Goal: Task Accomplishment & Management: Use online tool/utility

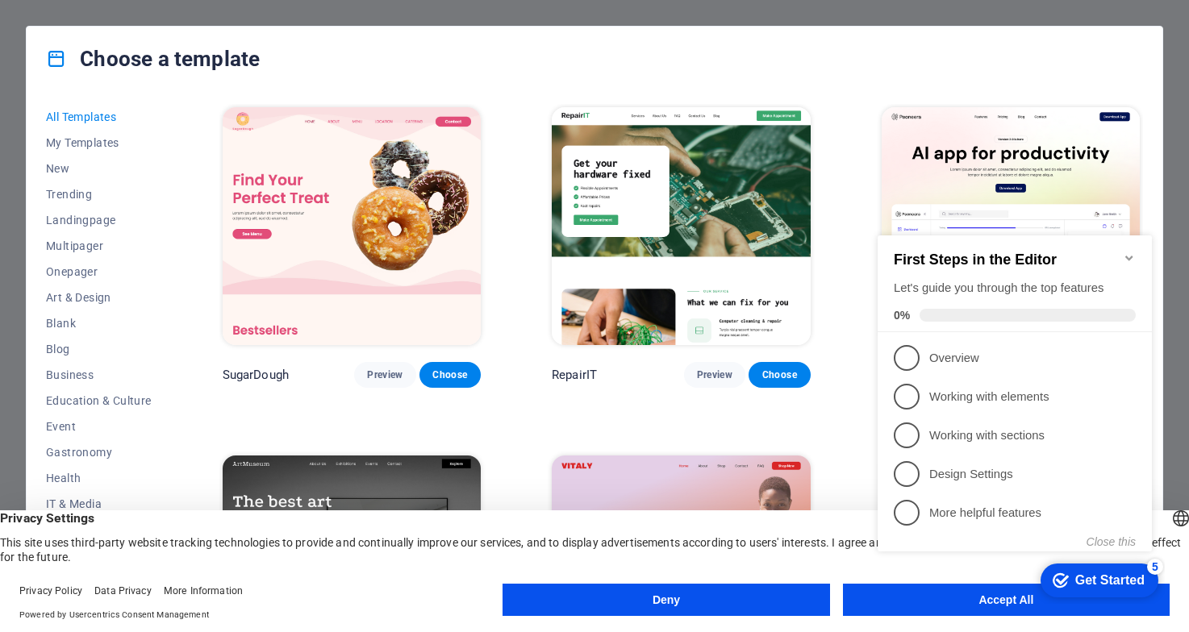
click div "checkmark Get Started 5 First Steps in the Editor Let's guide you through the t…"
click at [903, 352] on span "1" at bounding box center [907, 358] width 26 height 26
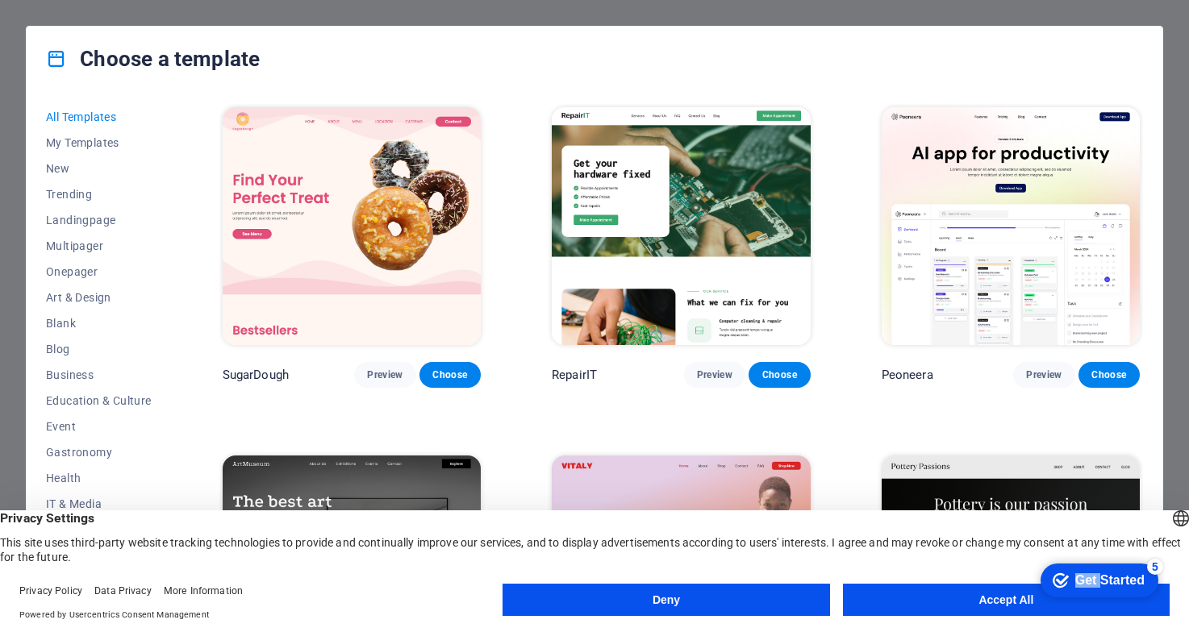
click div "checkmark Get Started 5 First Steps in the Editor Let's guide you through the t…"
click at [915, 598] on button "Accept All" at bounding box center [1006, 600] width 327 height 32
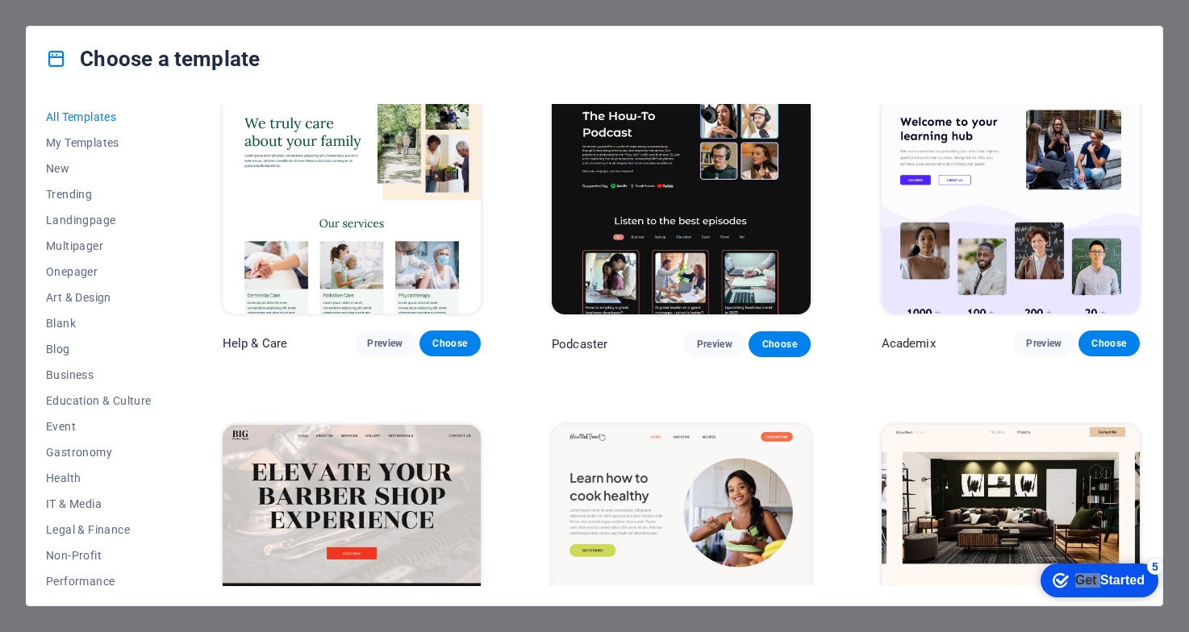
scroll to position [2097, 0]
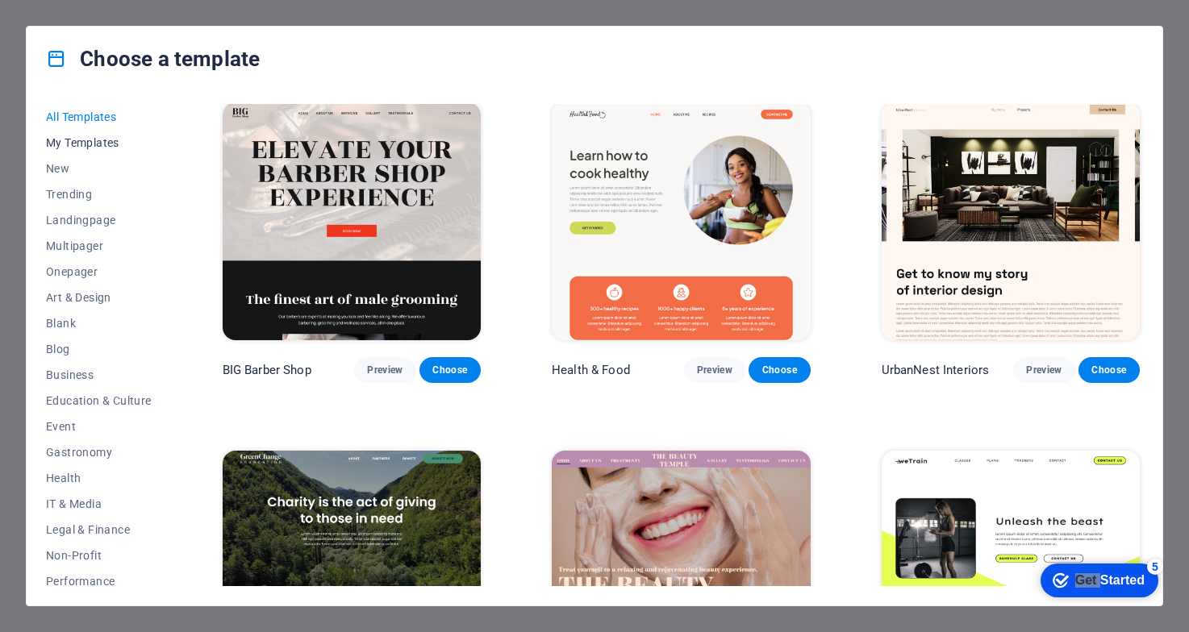
click at [78, 151] on button "My Templates" at bounding box center [99, 143] width 106 height 26
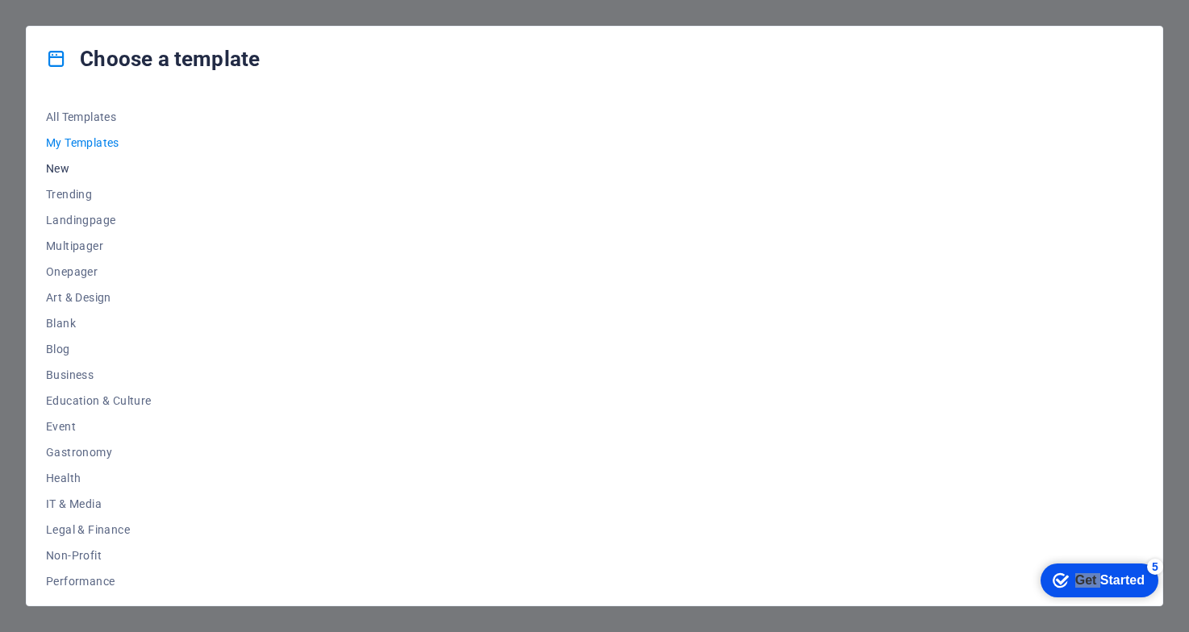
click at [57, 170] on span "New" at bounding box center [99, 168] width 106 height 13
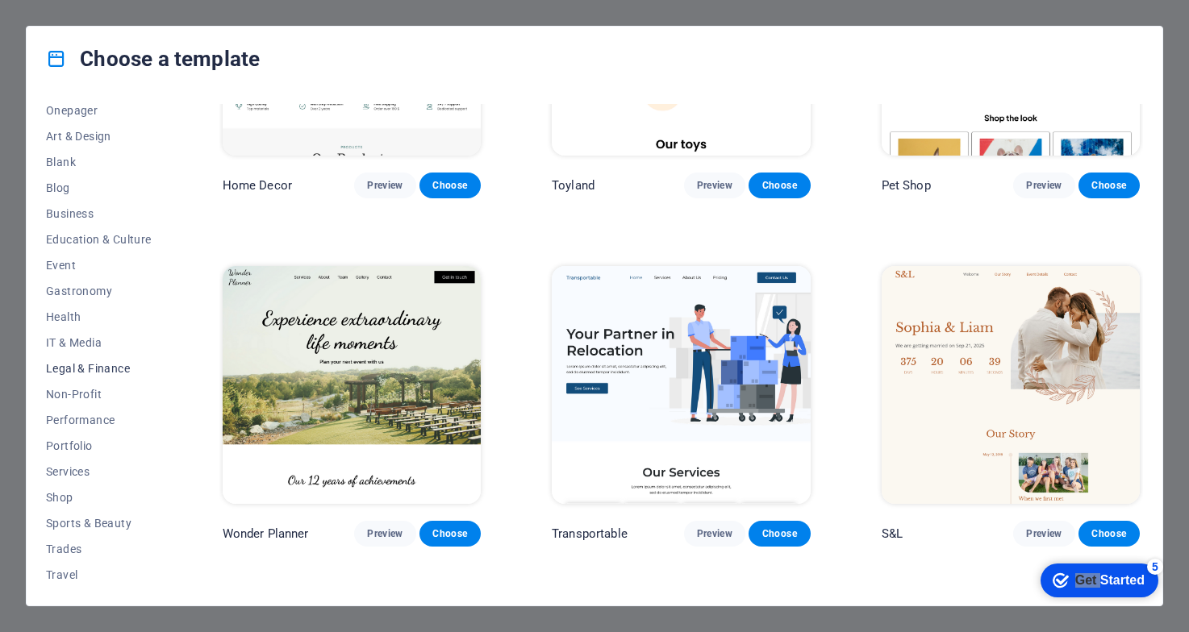
scroll to position [188, 0]
click at [79, 416] on span "Portfolio" at bounding box center [99, 419] width 106 height 13
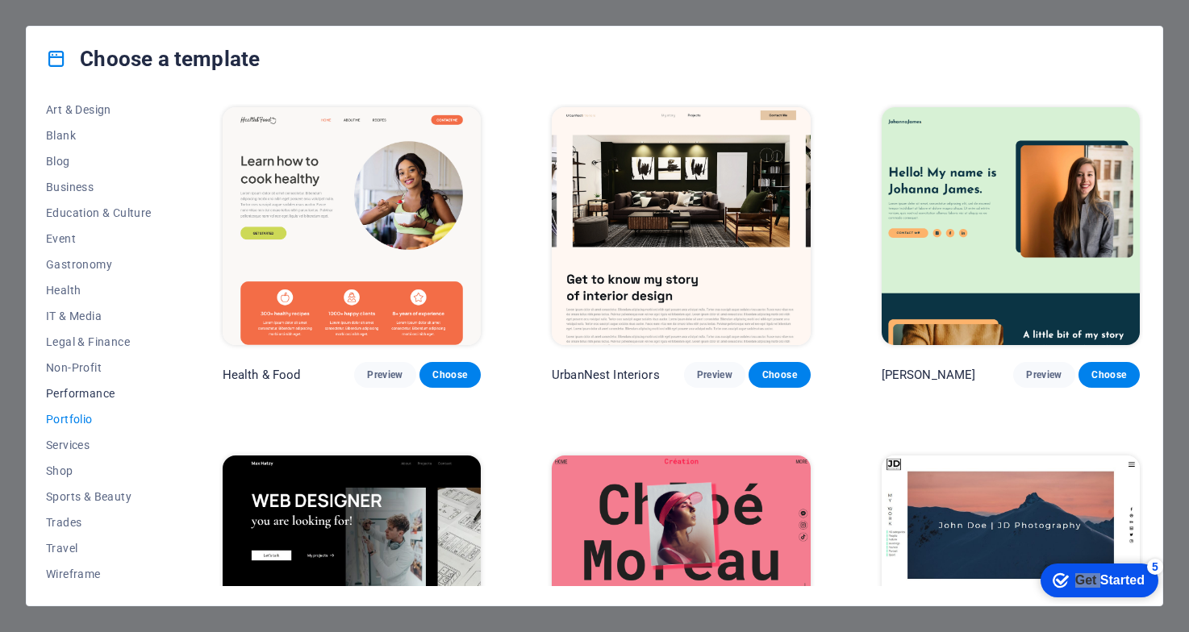
click at [77, 392] on span "Performance" at bounding box center [99, 393] width 106 height 13
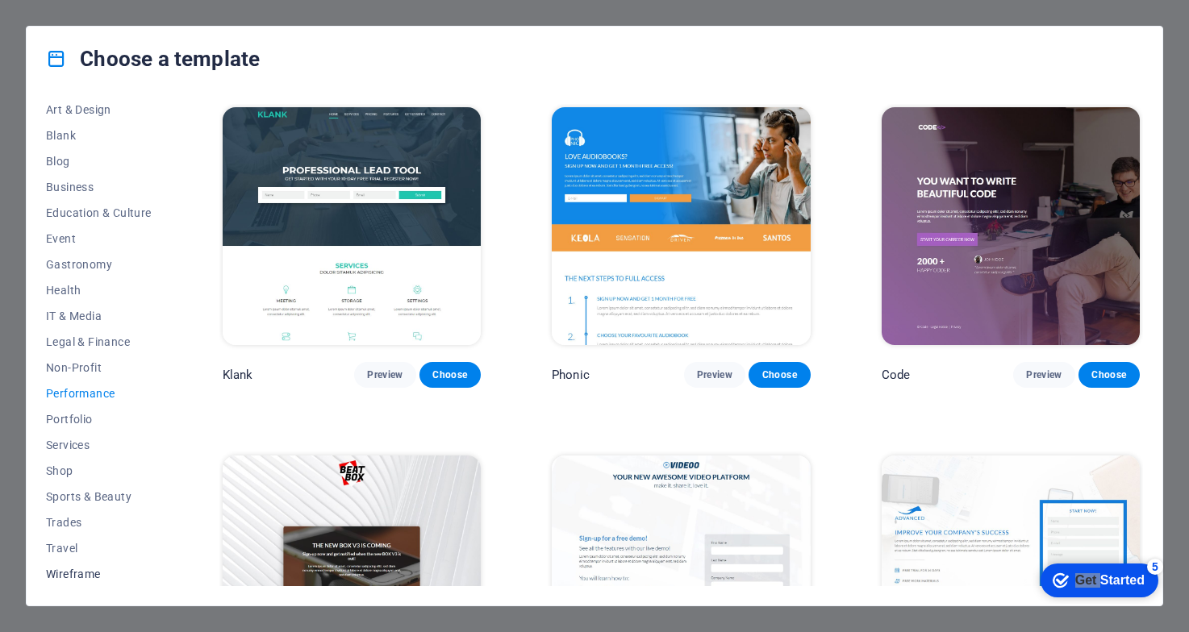
click at [89, 569] on span "Wireframe" at bounding box center [99, 574] width 106 height 13
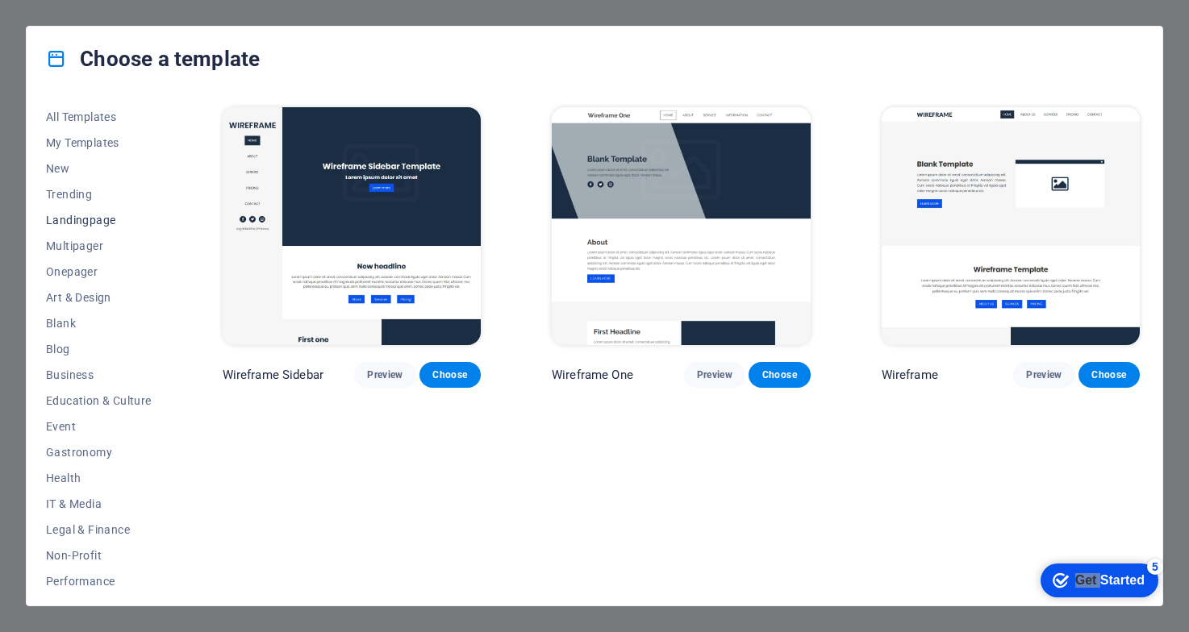
click at [90, 223] on span "Landingpage" at bounding box center [99, 220] width 106 height 13
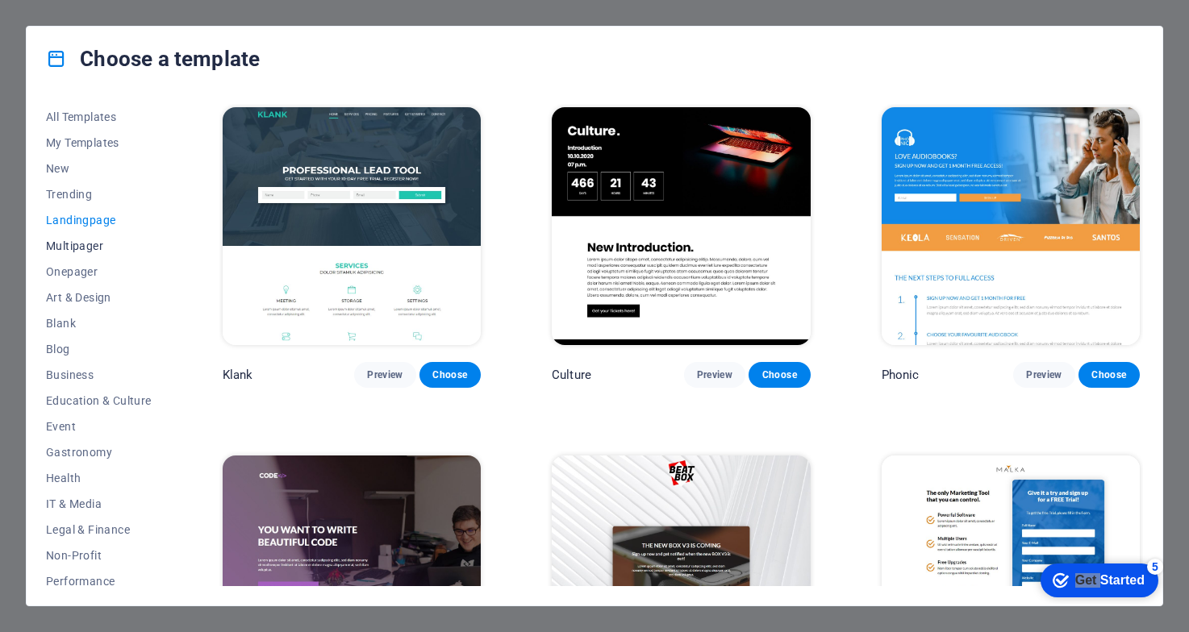
click at [77, 244] on span "Multipager" at bounding box center [99, 246] width 106 height 13
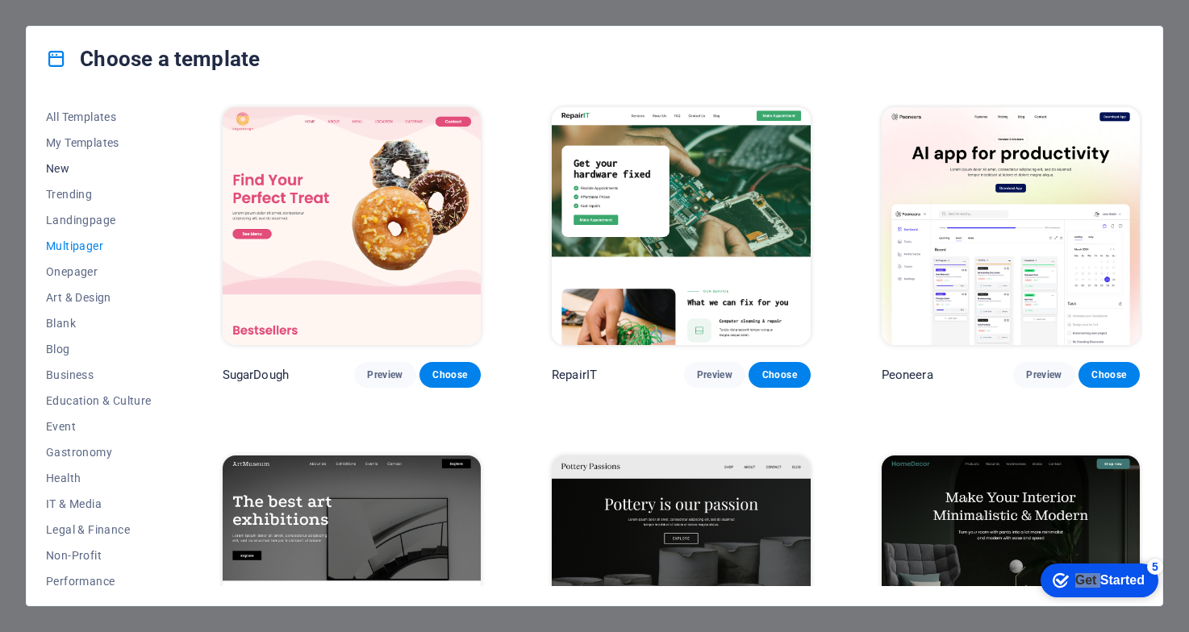
click at [65, 173] on span "New" at bounding box center [99, 168] width 106 height 13
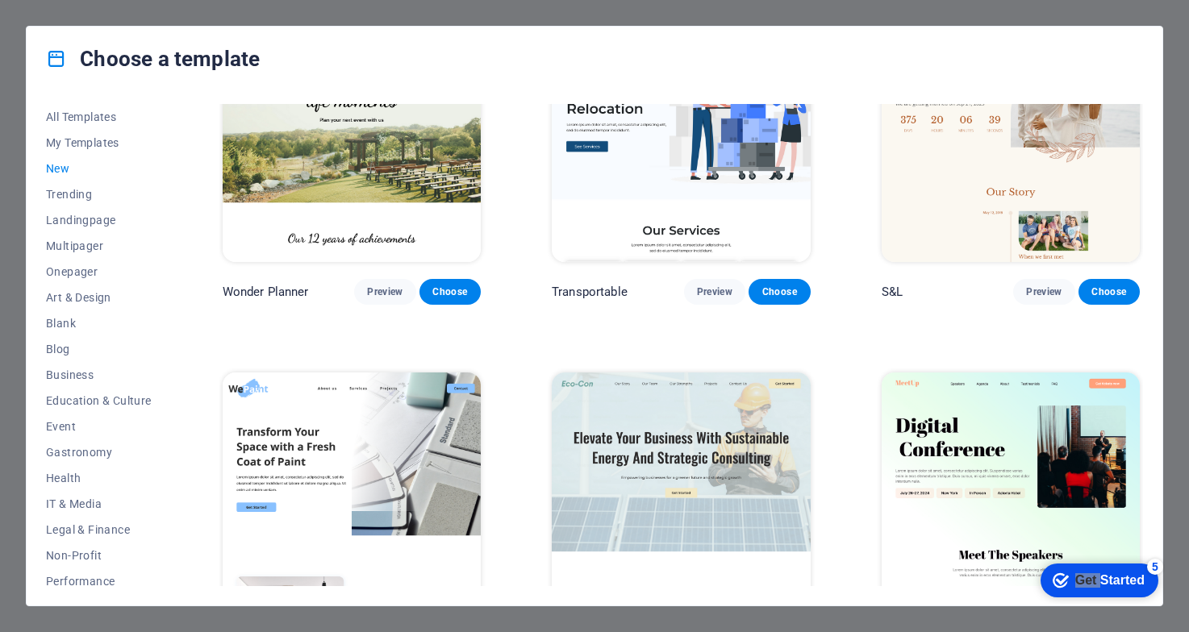
scroll to position [807, 0]
